Goal: Task Accomplishment & Management: Use online tool/utility

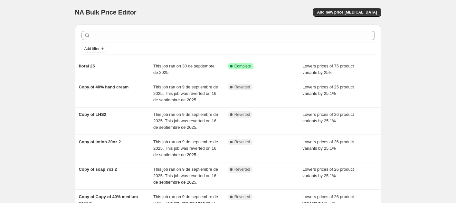
scroll to position [9, 0]
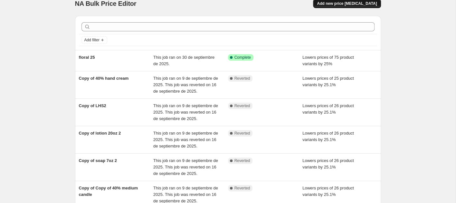
click at [364, 4] on span "Add new price [MEDICAL_DATA]" at bounding box center [347, 3] width 60 height 5
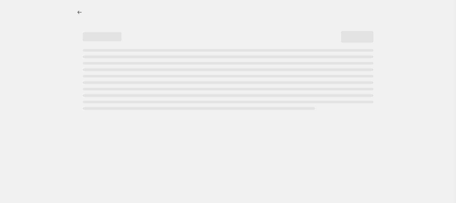
select select "percentage"
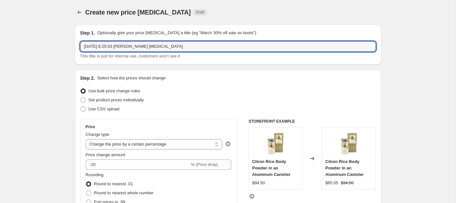
drag, startPoint x: 183, startPoint y: 45, endPoint x: 51, endPoint y: 45, distance: 131.8
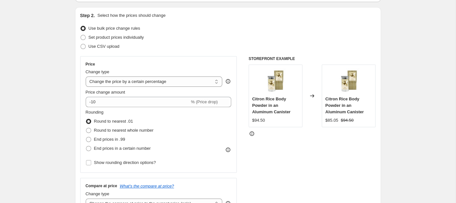
scroll to position [92, 0]
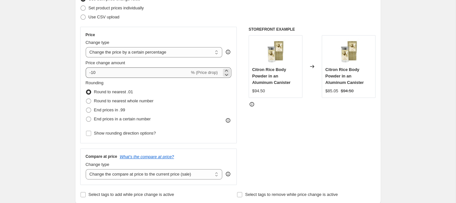
type input "home 25%"
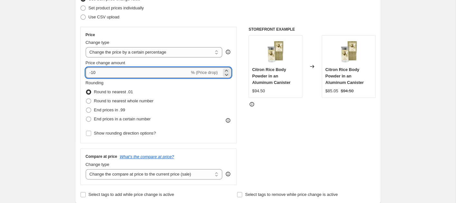
click at [91, 71] on input "-10" at bounding box center [138, 72] width 104 height 10
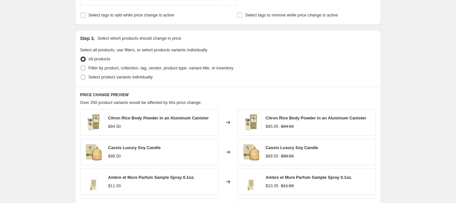
scroll to position [279, 0]
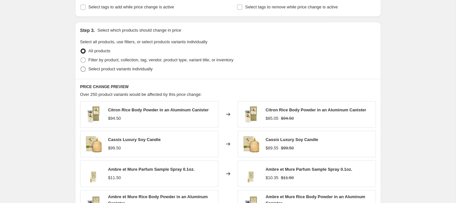
type input "-25"
click at [83, 69] on span at bounding box center [83, 68] width 5 height 5
click at [81, 67] on input "Select product variants individually" at bounding box center [81, 66] width 0 height 0
radio input "true"
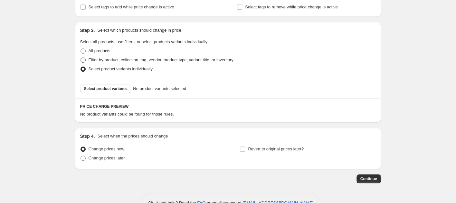
click at [83, 59] on span at bounding box center [83, 59] width 5 height 5
click at [81, 58] on input "Filter by product, collection, tag, vendor, product type, variant title, or inv…" at bounding box center [81, 57] width 0 height 0
radio input "true"
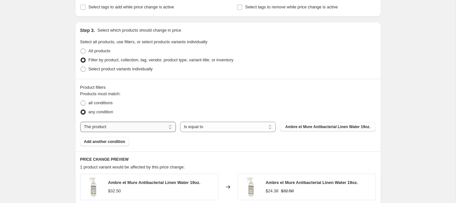
select select "collection"
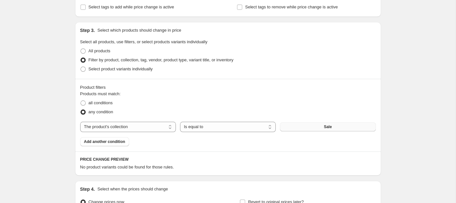
click at [324, 125] on span "Sale" at bounding box center [328, 126] width 8 height 5
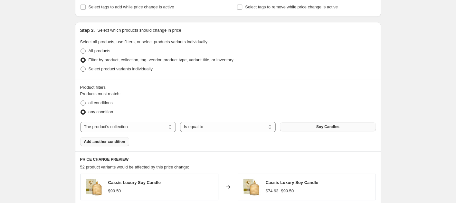
click at [110, 142] on span "Add another condition" at bounding box center [104, 141] width 41 height 5
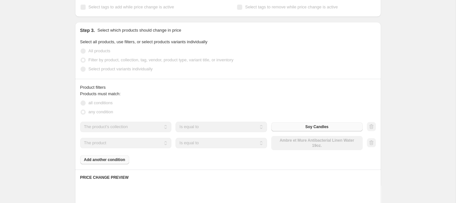
click at [138, 144] on select "The product The product's collection The product's tag The product's vendor The…" at bounding box center [126, 143] width 92 height 10
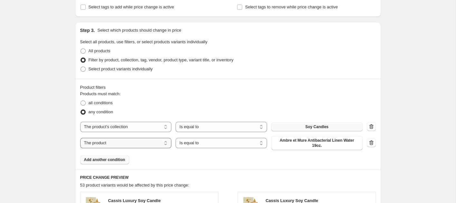
select select "collection"
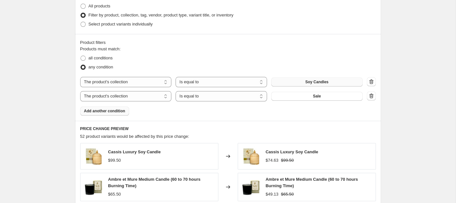
scroll to position [342, 0]
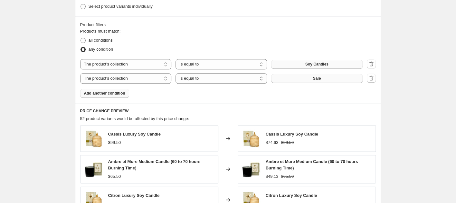
click at [318, 78] on span "Sale" at bounding box center [317, 78] width 8 height 5
click at [119, 93] on span "Add another condition" at bounding box center [104, 93] width 41 height 5
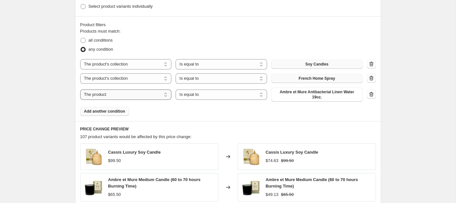
select select "collection"
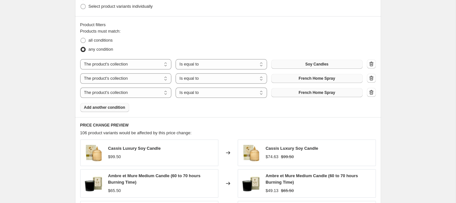
click at [306, 92] on span "French Home Spray" at bounding box center [317, 92] width 36 height 5
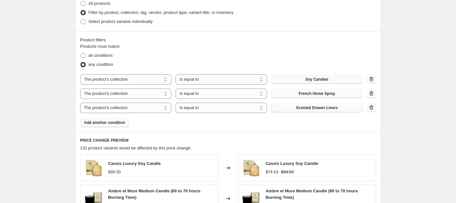
scroll to position [547, 0]
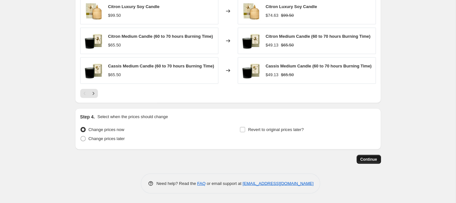
click at [362, 158] on span "Continue" at bounding box center [369, 158] width 17 height 5
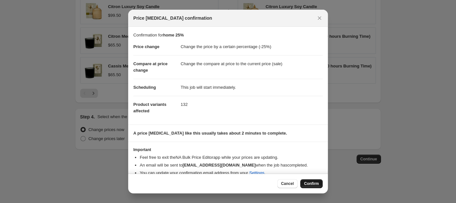
click at [317, 181] on span "Confirm" at bounding box center [311, 183] width 15 height 5
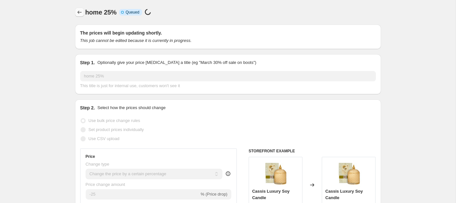
click at [79, 12] on icon "Price change jobs" at bounding box center [79, 12] width 6 height 6
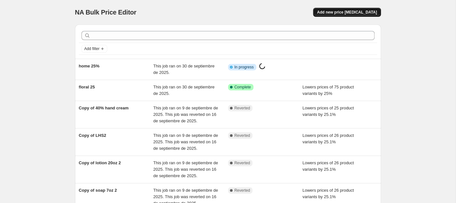
click at [348, 15] on span "Add new price [MEDICAL_DATA]" at bounding box center [347, 12] width 60 height 5
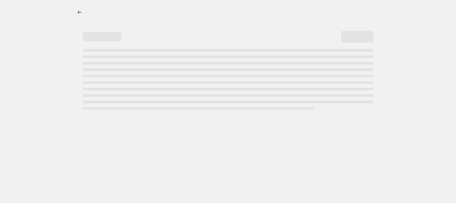
select select "percentage"
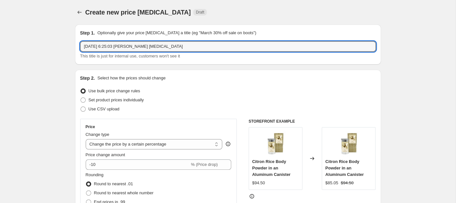
drag, startPoint x: 175, startPoint y: 49, endPoint x: 21, endPoint y: 43, distance: 154.2
drag, startPoint x: 185, startPoint y: 44, endPoint x: 58, endPoint y: 41, distance: 127.1
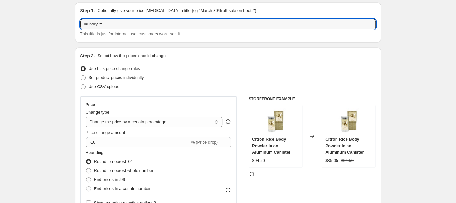
scroll to position [37, 0]
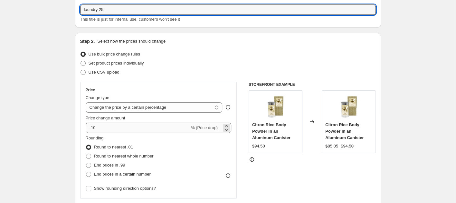
type input "laundry 25"
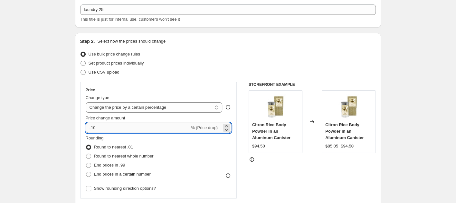
drag, startPoint x: 95, startPoint y: 130, endPoint x: 91, endPoint y: 129, distance: 3.8
click at [92, 129] on input "-10" at bounding box center [138, 127] width 104 height 10
type input "-25"
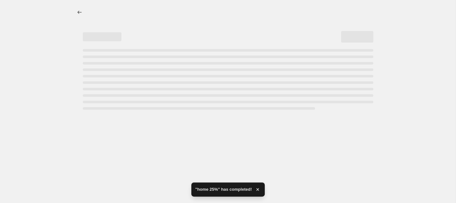
scroll to position [0, 0]
select select "percentage"
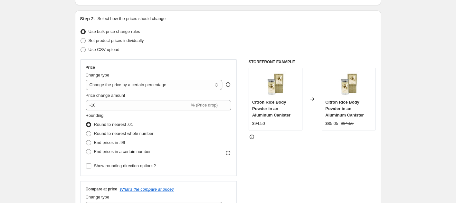
scroll to position [68, 0]
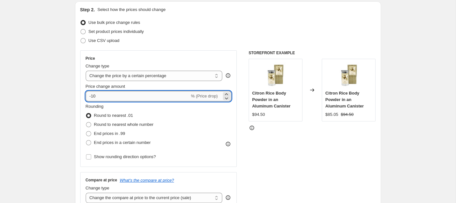
drag, startPoint x: 93, startPoint y: 95, endPoint x: 104, endPoint y: 94, distance: 11.3
click at [105, 94] on input "-10" at bounding box center [138, 96] width 104 height 10
type input "-1"
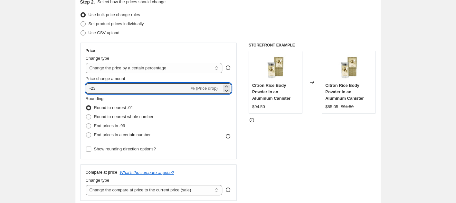
type input "-23"
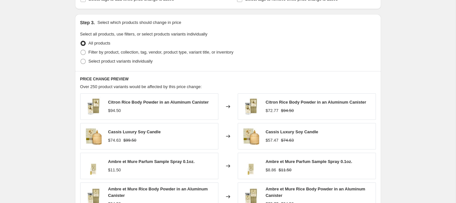
scroll to position [300, 0]
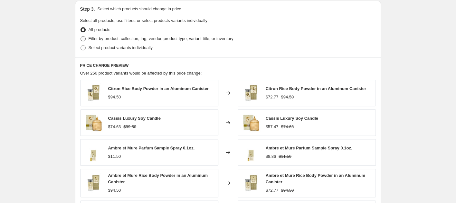
click at [84, 37] on span at bounding box center [83, 38] width 5 height 5
click at [81, 36] on input "Filter by product, collection, tag, vendor, product type, variant title, or inv…" at bounding box center [81, 36] width 0 height 0
radio input "true"
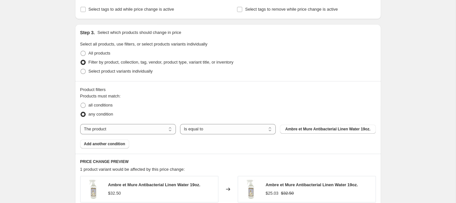
scroll to position [331, 0]
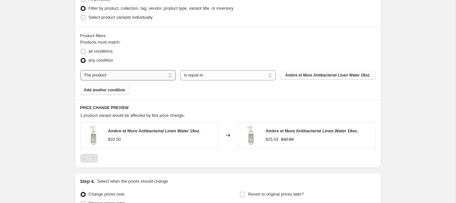
select select "collection"
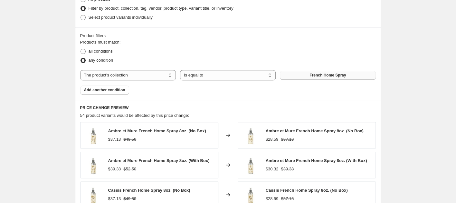
click at [329, 73] on span "French Home Spray" at bounding box center [328, 75] width 36 height 5
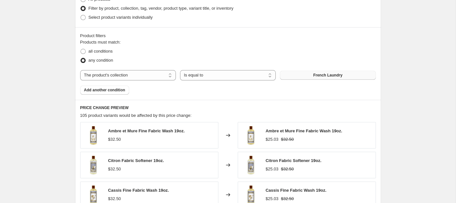
scroll to position [324, 0]
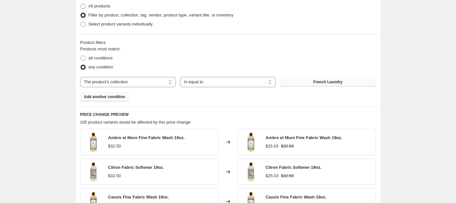
click at [99, 97] on span "Add another condition" at bounding box center [104, 96] width 41 height 5
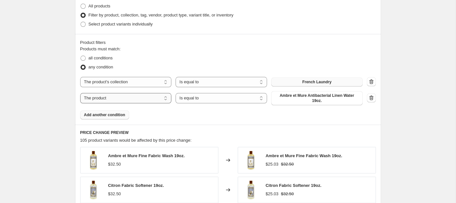
select select "collection"
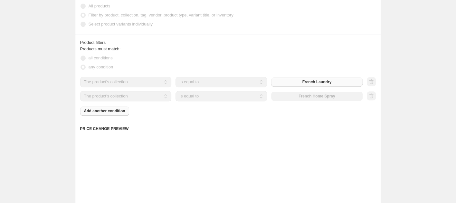
click at [315, 96] on div "The product The product's collection The product's tag The product's vendor The…" at bounding box center [221, 96] width 283 height 10
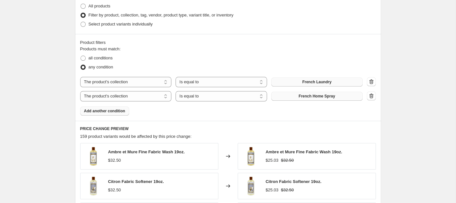
click at [303, 96] on span "French Home Spray" at bounding box center [317, 95] width 36 height 5
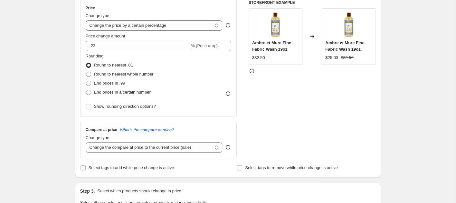
scroll to position [124, 0]
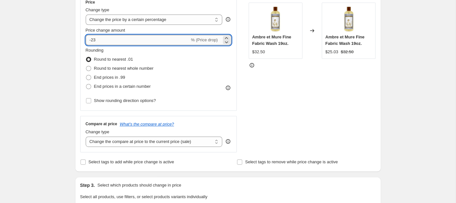
click at [94, 39] on input "-23" at bounding box center [138, 40] width 104 height 10
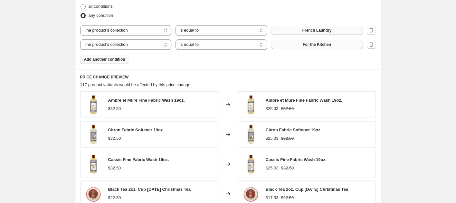
scroll to position [367, 0]
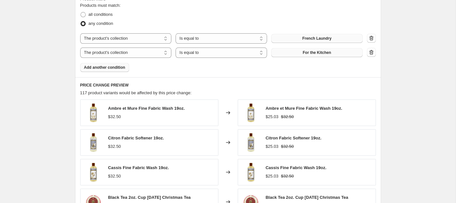
type input "-25"
click at [307, 51] on span "For the Kitchen" at bounding box center [317, 52] width 28 height 5
click at [108, 67] on span "Add another condition" at bounding box center [104, 67] width 41 height 5
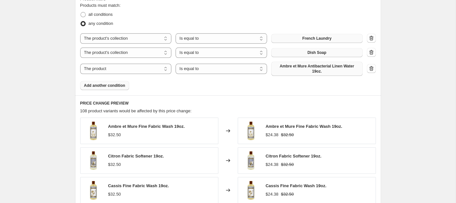
click at [296, 70] on span "Ambre et Mure Antibacterial Linen Water 19oz." at bounding box center [317, 69] width 84 height 10
select select "collection"
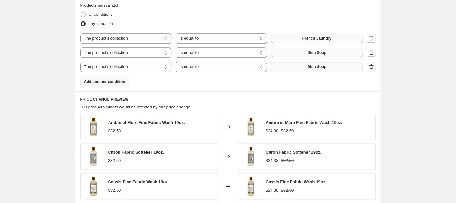
click at [309, 66] on span "Dish Soap" at bounding box center [317, 66] width 19 height 5
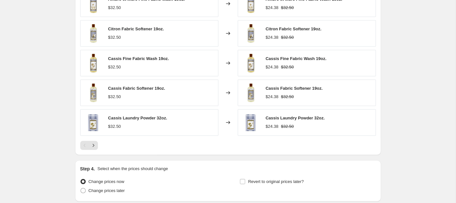
scroll to position [541, 0]
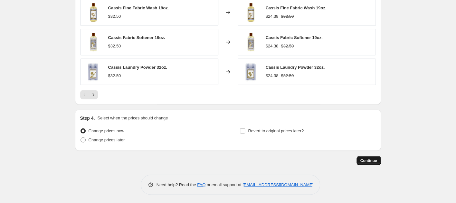
click at [370, 159] on span "Continue" at bounding box center [369, 160] width 17 height 5
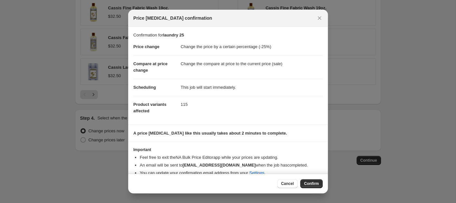
click at [309, 184] on span "Confirm" at bounding box center [311, 183] width 15 height 5
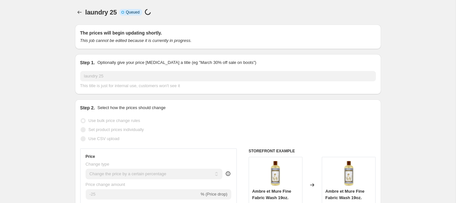
scroll to position [541, 0]
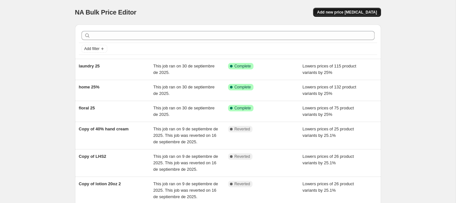
click at [348, 13] on span "Add new price [MEDICAL_DATA]" at bounding box center [347, 12] width 60 height 5
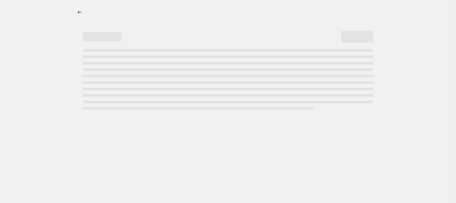
select select "percentage"
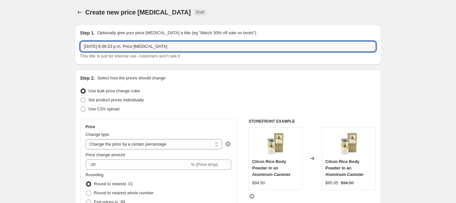
drag, startPoint x: 182, startPoint y: 46, endPoint x: 53, endPoint y: 39, distance: 129.4
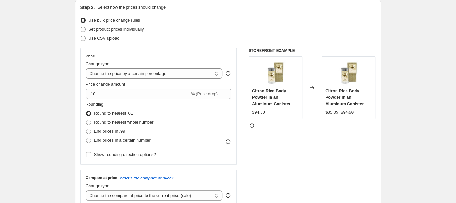
scroll to position [85, 0]
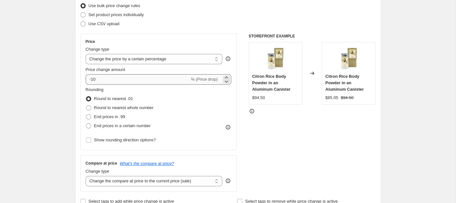
type input "bath 25%"
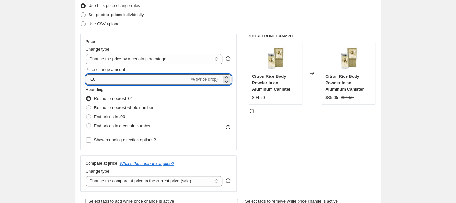
click at [147, 79] on input "-10" at bounding box center [138, 79] width 104 height 10
type input "-1"
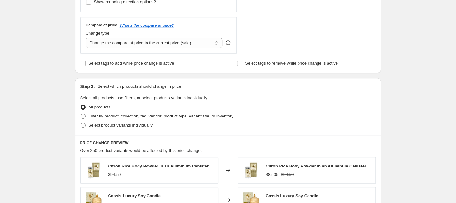
scroll to position [243, 0]
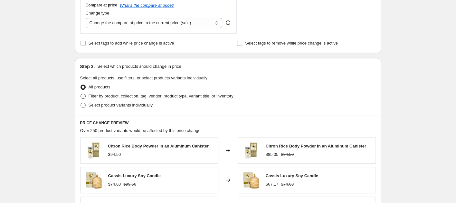
type input "-25"
click at [83, 96] on span at bounding box center [83, 95] width 5 height 5
click at [81, 94] on input "Filter by product, collection, tag, vendor, product type, variant title, or inv…" at bounding box center [81, 93] width 0 height 0
radio input "true"
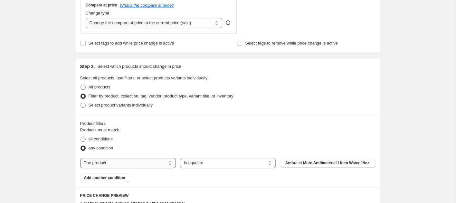
select select "collection"
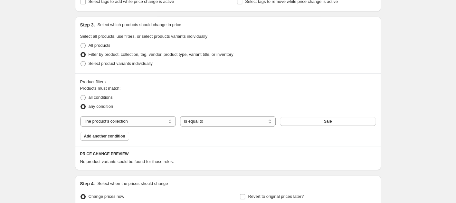
scroll to position [300, 0]
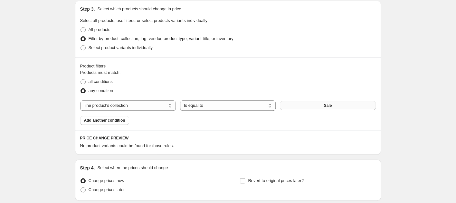
click at [316, 106] on button "Sale" at bounding box center [328, 105] width 96 height 9
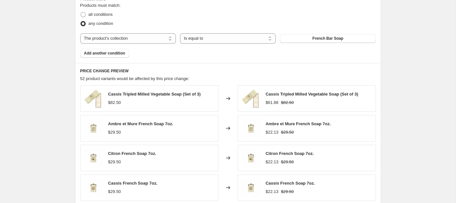
scroll to position [372, 0]
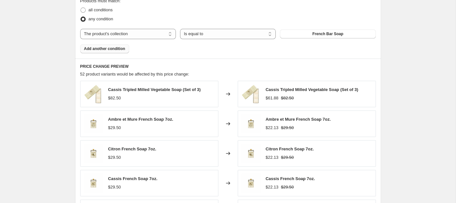
click at [112, 49] on span "Add another condition" at bounding box center [104, 48] width 41 height 5
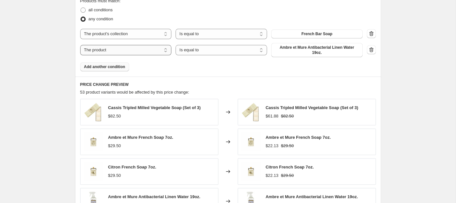
select select "collection"
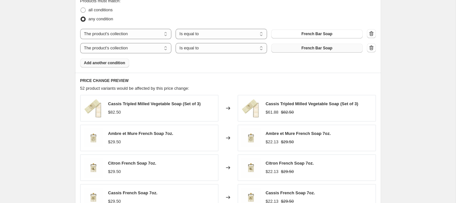
click at [306, 48] on span "French Bar Soap" at bounding box center [317, 47] width 31 height 5
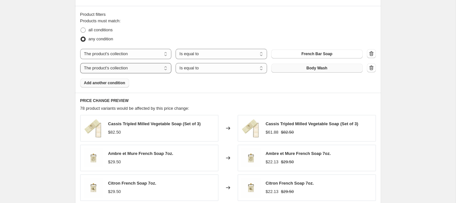
scroll to position [350, 0]
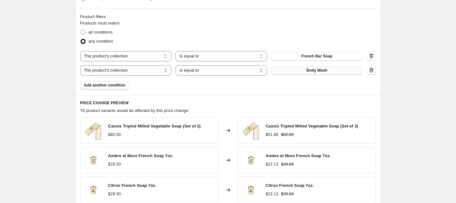
click at [110, 86] on span "Add another condition" at bounding box center [104, 85] width 41 height 5
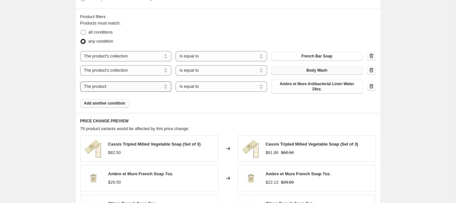
select select "collection"
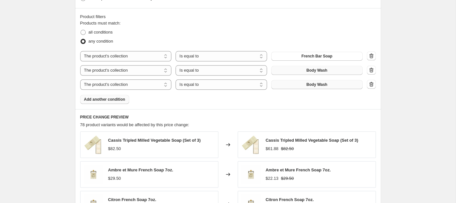
click at [299, 84] on button "Body Wash" at bounding box center [317, 84] width 92 height 9
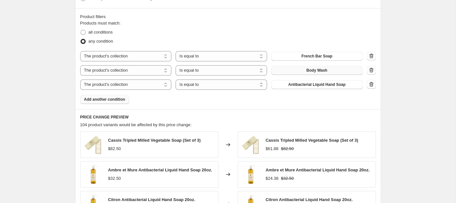
click at [111, 98] on span "Add another condition" at bounding box center [104, 99] width 41 height 5
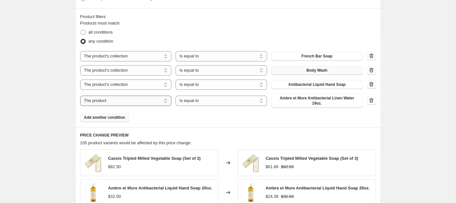
select select "collection"
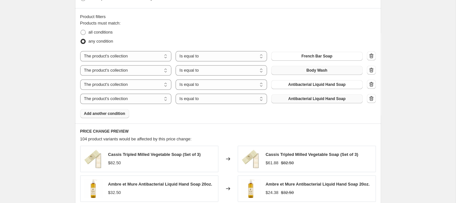
click at [321, 98] on span "Antibacterial Liquid Hand Soap" at bounding box center [317, 98] width 57 height 5
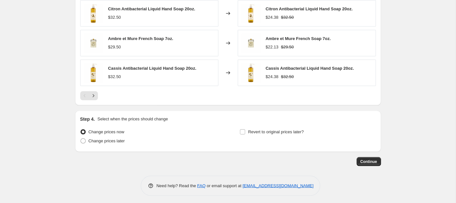
scroll to position [555, 0]
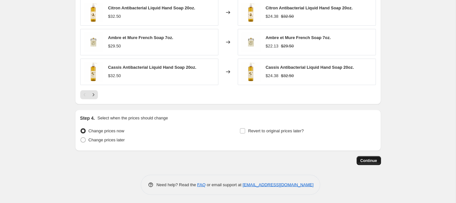
click at [367, 158] on span "Continue" at bounding box center [369, 160] width 17 height 5
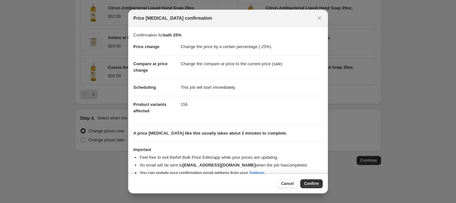
click at [316, 182] on span "Confirm" at bounding box center [311, 183] width 15 height 5
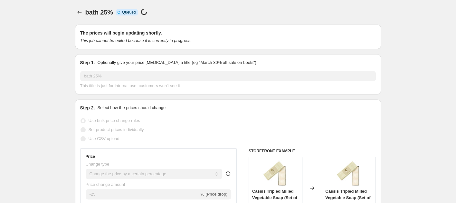
scroll to position [555, 0]
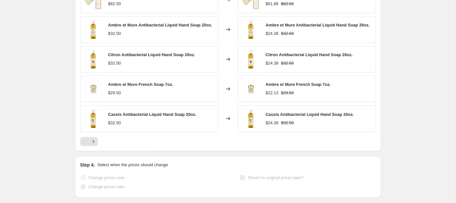
select select "percentage"
select select "collection"
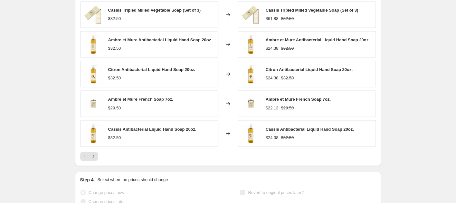
scroll to position [0, 0]
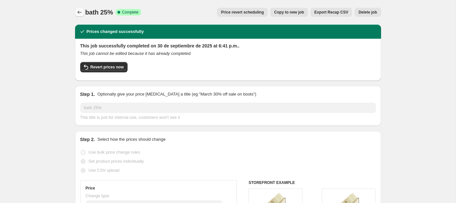
click at [79, 13] on icon "Price change jobs" at bounding box center [79, 12] width 6 height 6
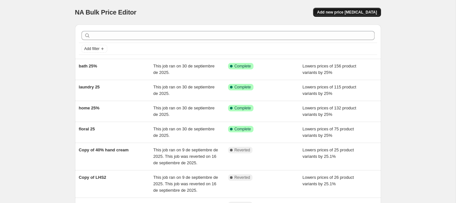
click at [353, 14] on span "Add new price [MEDICAL_DATA]" at bounding box center [347, 12] width 60 height 5
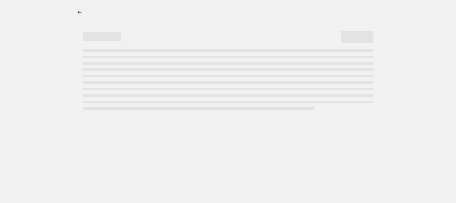
select select "percentage"
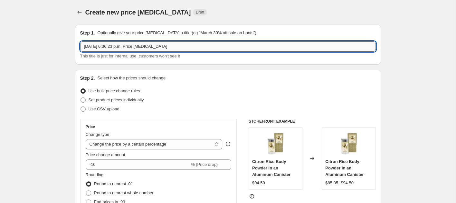
click at [103, 46] on input "30 sept 2025, 6:36:23 p.m. Price change job" at bounding box center [228, 46] width 296 height 10
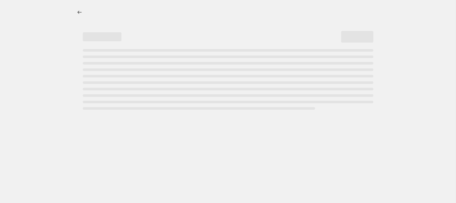
select select "percentage"
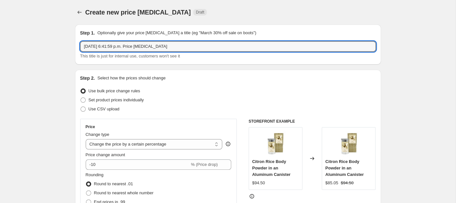
drag, startPoint x: 179, startPoint y: 47, endPoint x: 65, endPoint y: 36, distance: 114.4
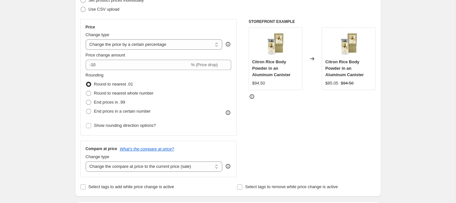
scroll to position [106, 0]
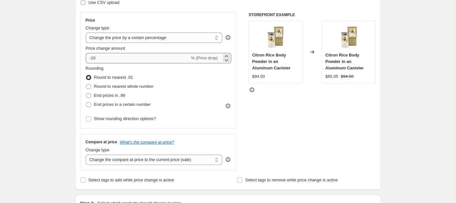
type input "rice 25%"
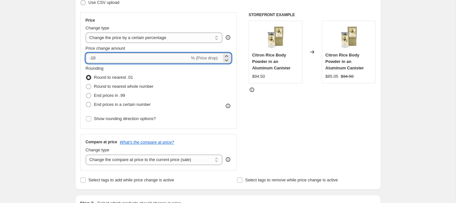
drag, startPoint x: 101, startPoint y: 56, endPoint x: 92, endPoint y: 56, distance: 9.0
click at [92, 56] on input "-10" at bounding box center [138, 58] width 104 height 10
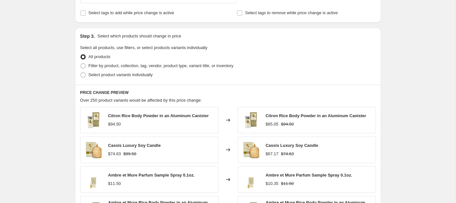
scroll to position [284, 0]
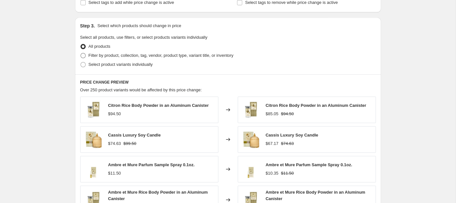
type input "-25"
click at [81, 55] on span at bounding box center [83, 55] width 5 height 5
click at [81, 53] on input "Filter by product, collection, tag, vendor, product type, variant title, or inv…" at bounding box center [81, 53] width 0 height 0
radio input "true"
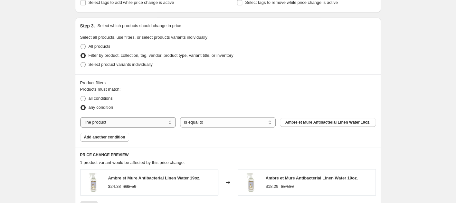
select select "collection"
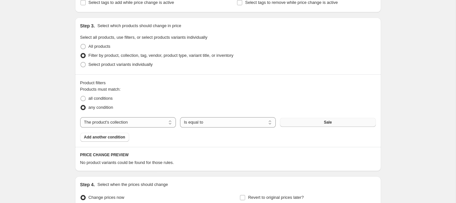
click at [314, 124] on button "Sale" at bounding box center [328, 122] width 96 height 9
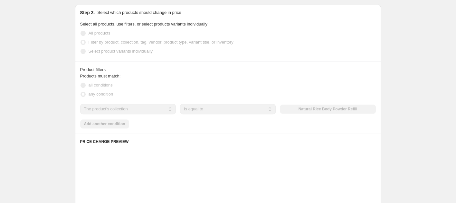
scroll to position [306, 0]
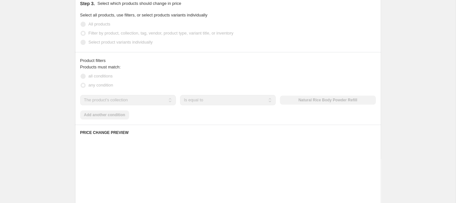
click at [113, 115] on div "Products must match: all conditions any condition The product The product's col…" at bounding box center [228, 91] width 296 height 55
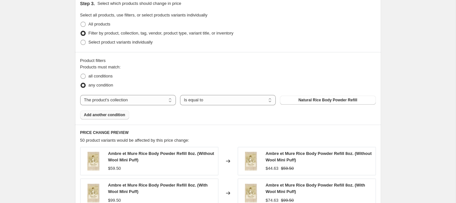
click at [113, 115] on span "Add another condition" at bounding box center [104, 114] width 41 height 5
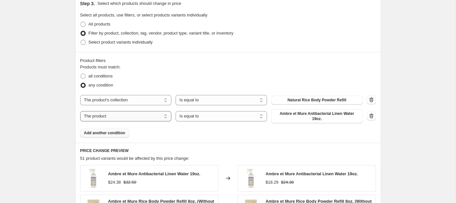
select select "collection"
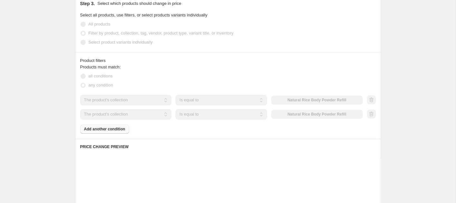
click at [303, 113] on div "The product The product's collection The product's tag The product's vendor The…" at bounding box center [221, 114] width 283 height 10
click at [301, 113] on div "The product The product's collection The product's tag The product's vendor The…" at bounding box center [221, 114] width 283 height 10
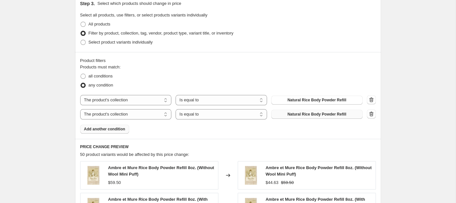
click at [301, 114] on span "Natural Rice Body Powder Refill" at bounding box center [317, 114] width 59 height 5
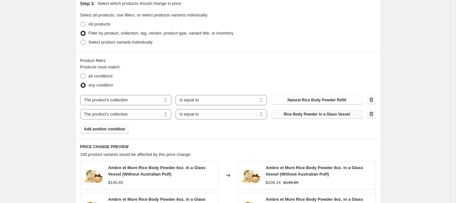
click at [115, 127] on span "Add another condition" at bounding box center [104, 128] width 41 height 5
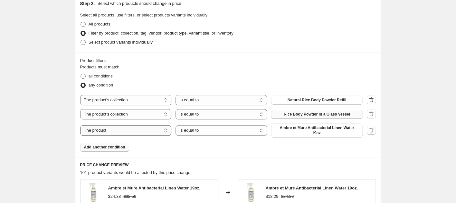
select select "collection"
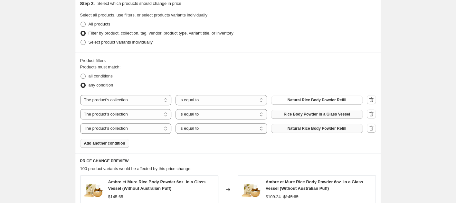
click at [305, 130] on button "Natural Rice Body Powder Refill" at bounding box center [317, 128] width 92 height 9
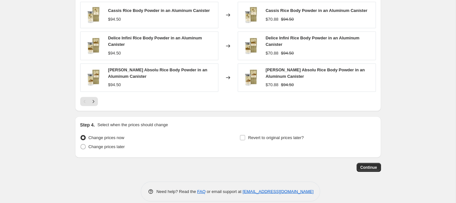
scroll to position [547, 0]
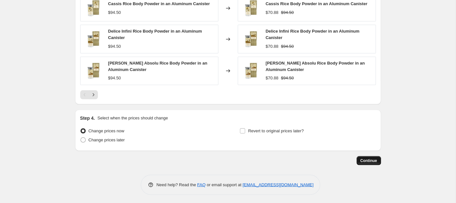
click at [370, 159] on span "Continue" at bounding box center [369, 160] width 17 height 5
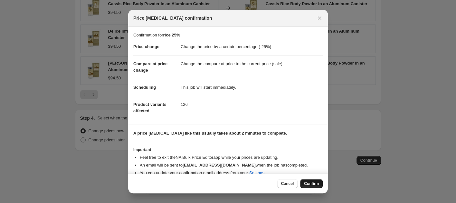
click at [312, 182] on span "Confirm" at bounding box center [311, 183] width 15 height 5
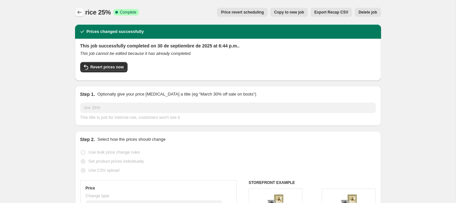
click at [78, 13] on icon "Price change jobs" at bounding box center [79, 12] width 4 height 3
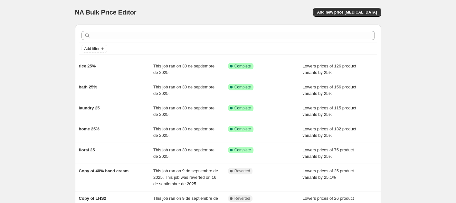
click at [356, 16] on div "NA Bulk Price Editor. This page is ready NA Bulk Price Editor Add new price cha…" at bounding box center [228, 12] width 306 height 24
click at [348, 15] on span "Add new price [MEDICAL_DATA]" at bounding box center [347, 12] width 60 height 5
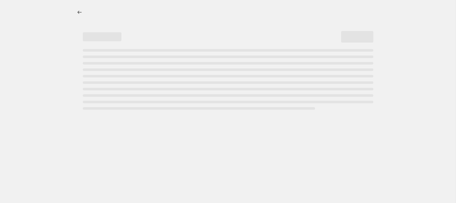
select select "percentage"
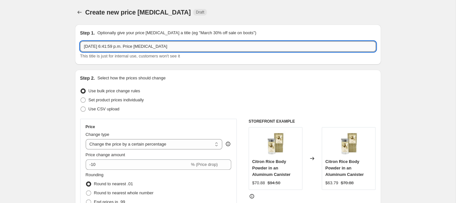
click at [125, 47] on input "30 sept 2025, 6:41:59 p.m. Price change job" at bounding box center [228, 46] width 296 height 10
drag, startPoint x: 194, startPoint y: 44, endPoint x: 75, endPoint y: 46, distance: 118.6
click at [76, 47] on div "Step 1. Optionally give your price change job a title (eg "March 30% off sale o…" at bounding box center [228, 44] width 306 height 40
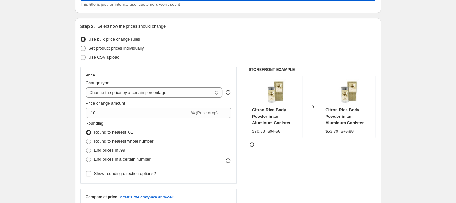
scroll to position [64, 0]
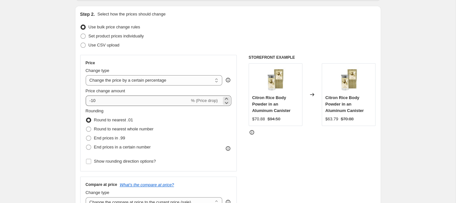
type input "body 25"
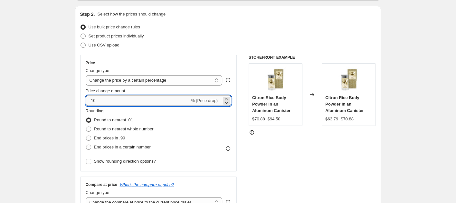
drag, startPoint x: 99, startPoint y: 99, endPoint x: 92, endPoint y: 100, distance: 6.5
click at [92, 99] on input "-10" at bounding box center [138, 100] width 104 height 10
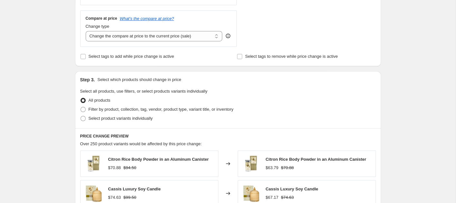
scroll to position [251, 0]
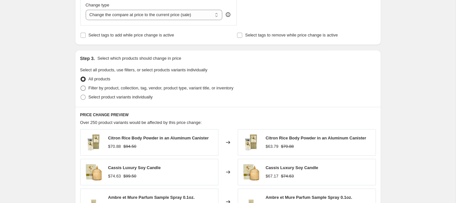
type input "-25"
click at [85, 87] on span at bounding box center [83, 87] width 5 height 5
click at [81, 86] on input "Filter by product, collection, tag, vendor, product type, variant title, or inv…" at bounding box center [81, 85] width 0 height 0
radio input "true"
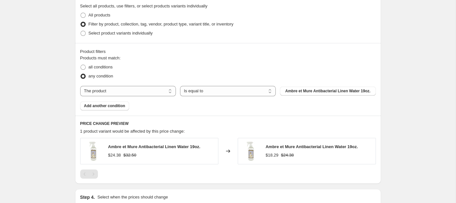
scroll to position [341, 0]
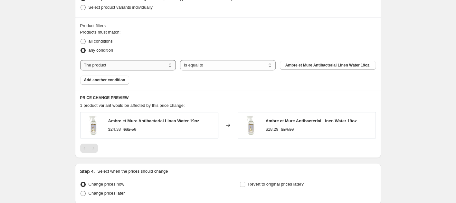
select select "collection"
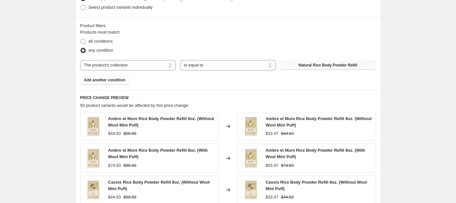
click at [309, 64] on span "Natural Rice Body Powder Refill" at bounding box center [328, 65] width 59 height 5
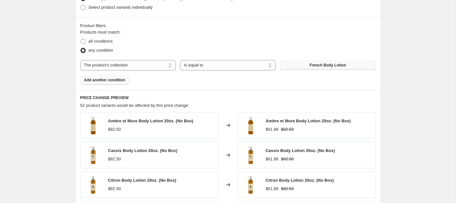
click at [113, 80] on span "Add another condition" at bounding box center [104, 79] width 41 height 5
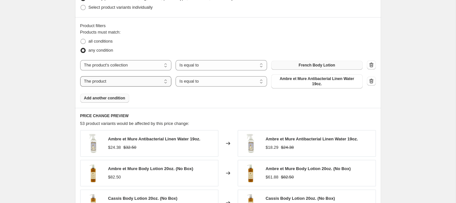
select select "collection"
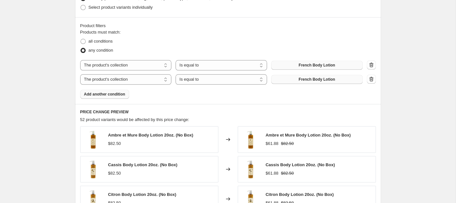
click at [304, 80] on span "French Body Lotion" at bounding box center [317, 79] width 36 height 5
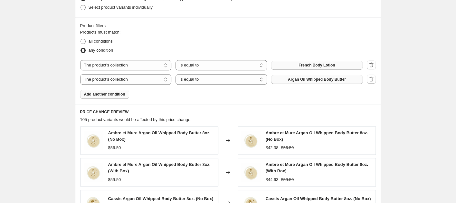
scroll to position [376, 0]
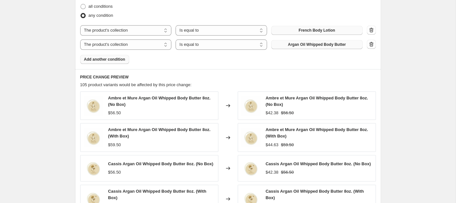
click at [118, 60] on span "Add another condition" at bounding box center [104, 59] width 41 height 5
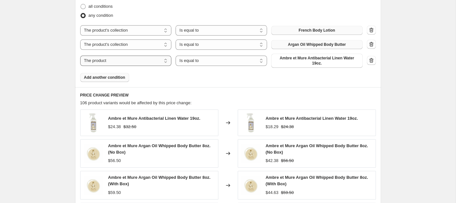
select select "collection"
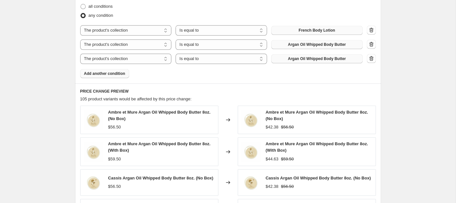
click at [305, 61] on button "Argan Oil Whipped Body Butter" at bounding box center [317, 58] width 92 height 9
click at [120, 73] on span "Add another condition" at bounding box center [104, 73] width 41 height 5
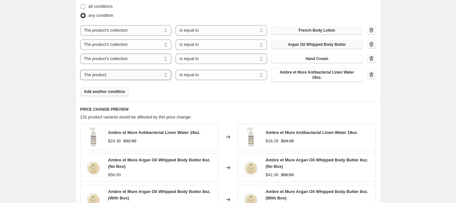
select select "collection"
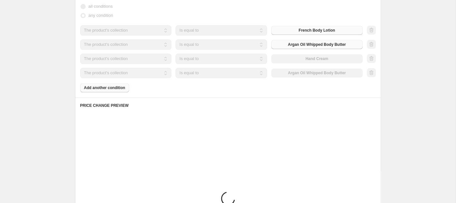
click at [301, 73] on div "The product The product's collection The product's tag The product's vendor The…" at bounding box center [221, 73] width 283 height 10
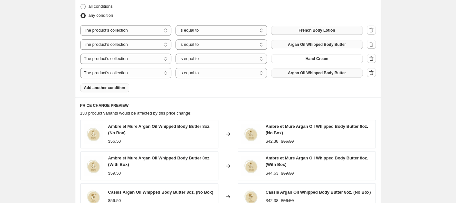
click at [299, 73] on span "Argan Oil Whipped Body Butter" at bounding box center [317, 72] width 58 height 5
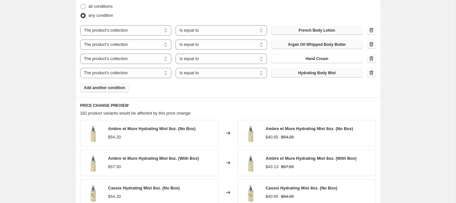
click at [113, 87] on span "Add another condition" at bounding box center [104, 87] width 41 height 5
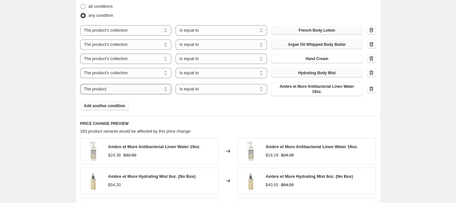
select select "collection"
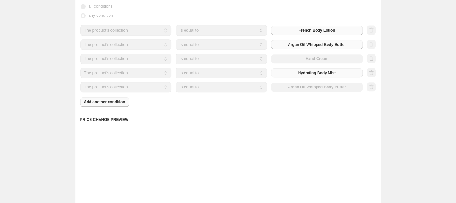
click at [309, 88] on div "The product The product's collection The product's tag The product's vendor The…" at bounding box center [221, 87] width 283 height 10
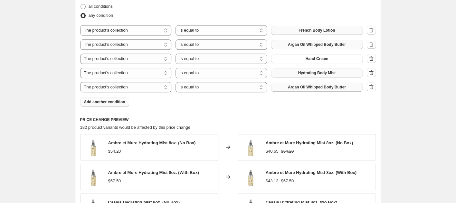
click at [299, 88] on span "Argan Oil Whipped Body Butter" at bounding box center [317, 86] width 58 height 5
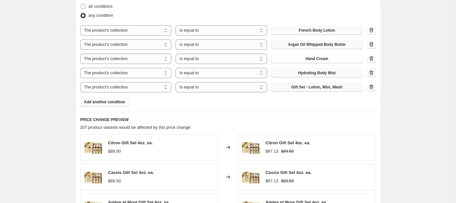
click at [117, 103] on button "Add another condition" at bounding box center [104, 101] width 49 height 9
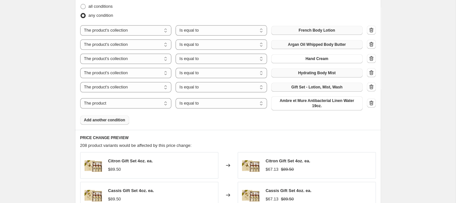
click at [370, 102] on icon "button" at bounding box center [371, 103] width 6 height 6
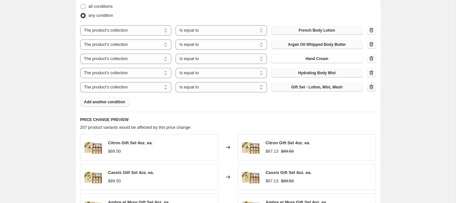
click at [372, 87] on icon "button" at bounding box center [371, 86] width 6 height 6
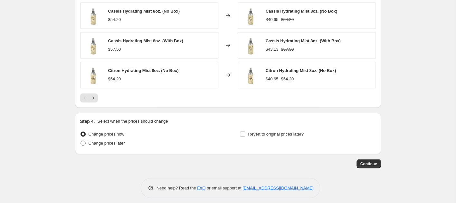
scroll to position [555, 0]
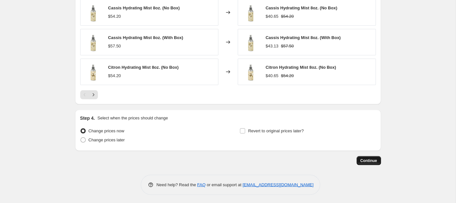
click at [365, 160] on span "Continue" at bounding box center [369, 160] width 17 height 5
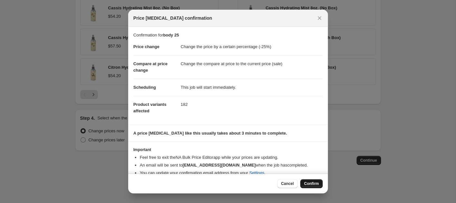
click at [311, 183] on span "Confirm" at bounding box center [311, 183] width 15 height 5
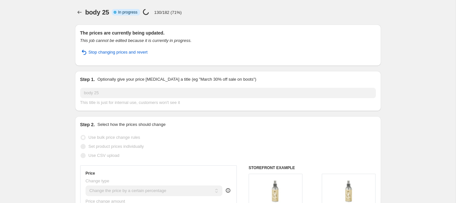
click at [80, 13] on icon "Price change jobs" at bounding box center [79, 12] width 6 height 6
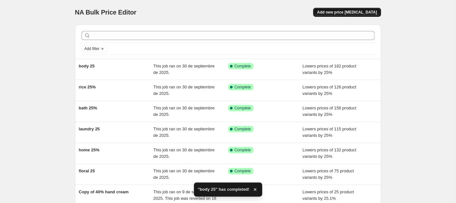
click at [361, 12] on span "Add new price [MEDICAL_DATA]" at bounding box center [347, 12] width 60 height 5
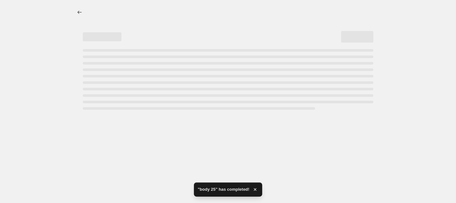
select select "percentage"
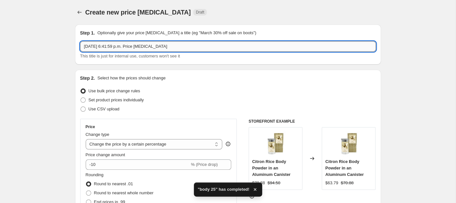
click at [138, 48] on input "30 sept 2025, 6:41:59 p.m. Price change job" at bounding box center [228, 46] width 296 height 10
drag, startPoint x: 185, startPoint y: 43, endPoint x: 73, endPoint y: 42, distance: 112.2
drag, startPoint x: 176, startPoint y: 48, endPoint x: 55, endPoint y: 45, distance: 120.6
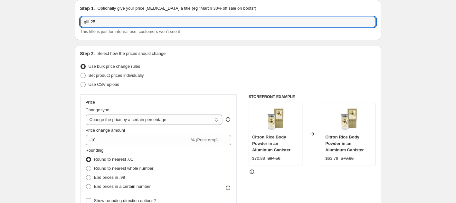
scroll to position [48, 0]
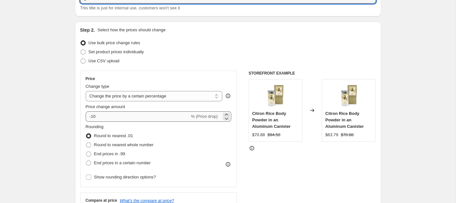
type input "gift 25"
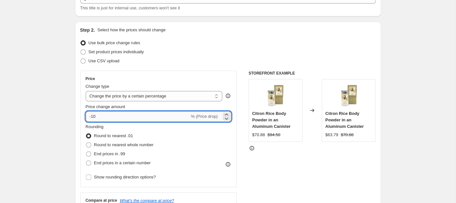
drag, startPoint x: 95, startPoint y: 116, endPoint x: 91, endPoint y: 116, distance: 4.8
click at [91, 116] on input "-10" at bounding box center [138, 116] width 104 height 10
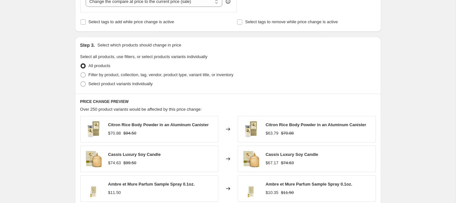
scroll to position [278, 0]
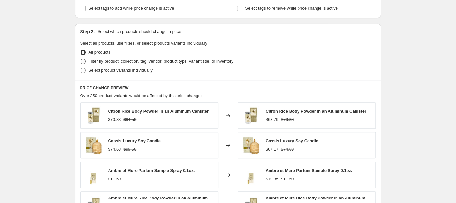
type input "-25"
click at [83, 60] on span at bounding box center [83, 61] width 5 height 5
click at [81, 59] on input "Filter by product, collection, tag, vendor, product type, variant title, or inv…" at bounding box center [81, 59] width 0 height 0
radio input "true"
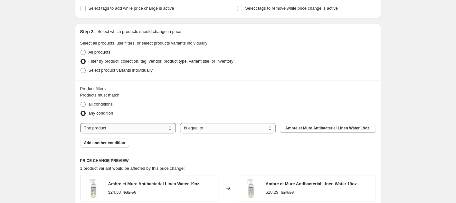
select select "collection"
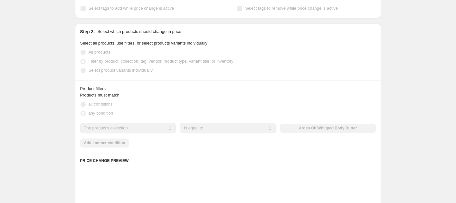
click at [322, 124] on div "The product The product's collection The product's tag The product's vendor The…" at bounding box center [228, 128] width 296 height 10
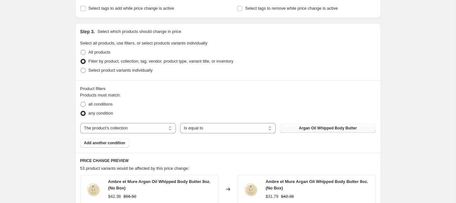
click at [314, 127] on span "Argan Oil Whipped Body Butter" at bounding box center [328, 127] width 58 height 5
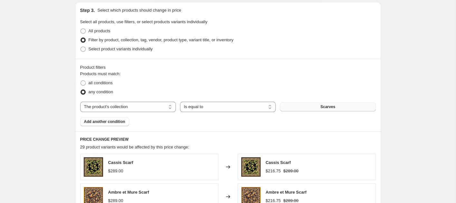
scroll to position [324, 0]
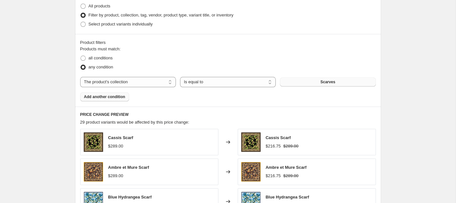
click at [115, 98] on span "Add another condition" at bounding box center [104, 96] width 41 height 5
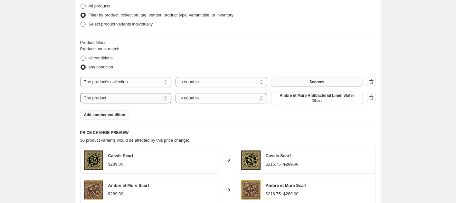
select select "collection"
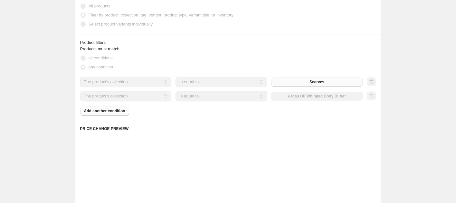
click at [312, 95] on div "The product The product's collection The product's tag The product's vendor The…" at bounding box center [221, 96] width 283 height 10
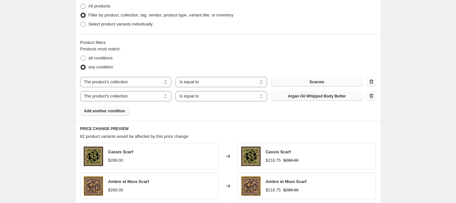
click at [305, 95] on span "Argan Oil Whipped Body Butter" at bounding box center [317, 95] width 58 height 5
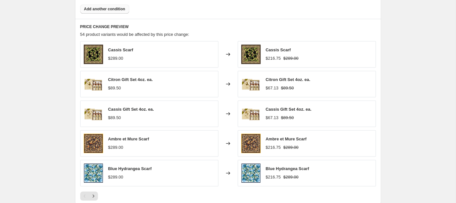
scroll to position [527, 0]
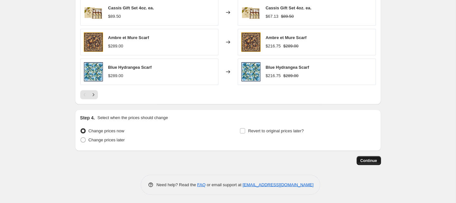
click at [368, 160] on span "Continue" at bounding box center [369, 160] width 17 height 5
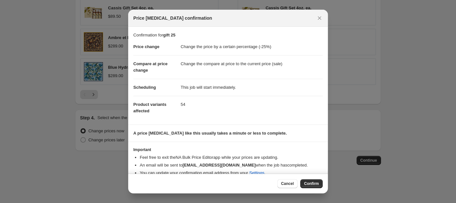
click at [315, 183] on span "Confirm" at bounding box center [311, 183] width 15 height 5
